Goal: Task Accomplishment & Management: Complete application form

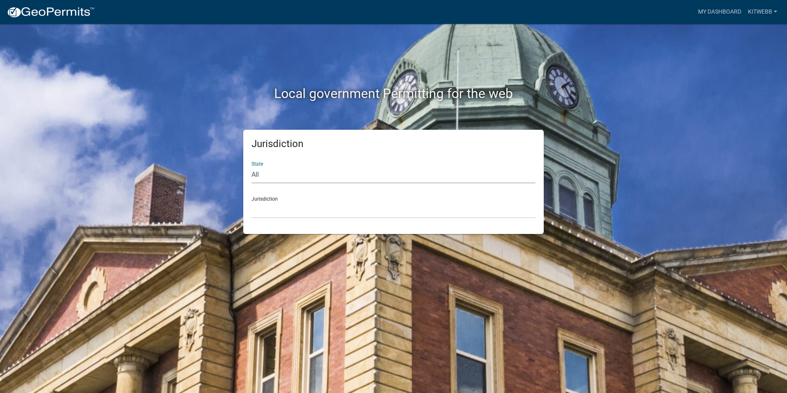
click at [284, 172] on select "All [US_STATE] [US_STATE] [US_STATE] [US_STATE] [US_STATE] [US_STATE] [US_STATE…" at bounding box center [393, 174] width 284 height 17
select select "[US_STATE]"
click at [251, 166] on select "All [US_STATE] [US_STATE] [US_STATE] [US_STATE] [US_STATE] [US_STATE] [US_STATE…" at bounding box center [393, 174] width 284 height 17
click at [300, 210] on select "City of [GEOGRAPHIC_DATA], [US_STATE] [GEOGRAPHIC_DATA], [US_STATE][PERSON_NAME…" at bounding box center [393, 209] width 284 height 17
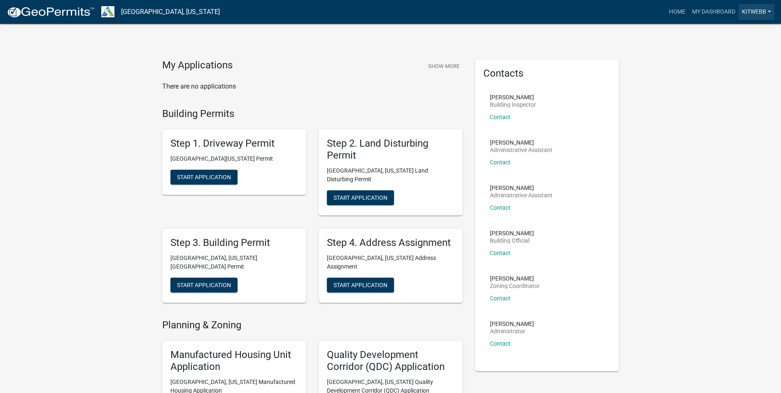
click at [763, 12] on link "kitwebb" at bounding box center [756, 12] width 36 height 16
click at [435, 65] on button "Show More" at bounding box center [444, 66] width 38 height 14
